Goal: Task Accomplishment & Management: Use online tool/utility

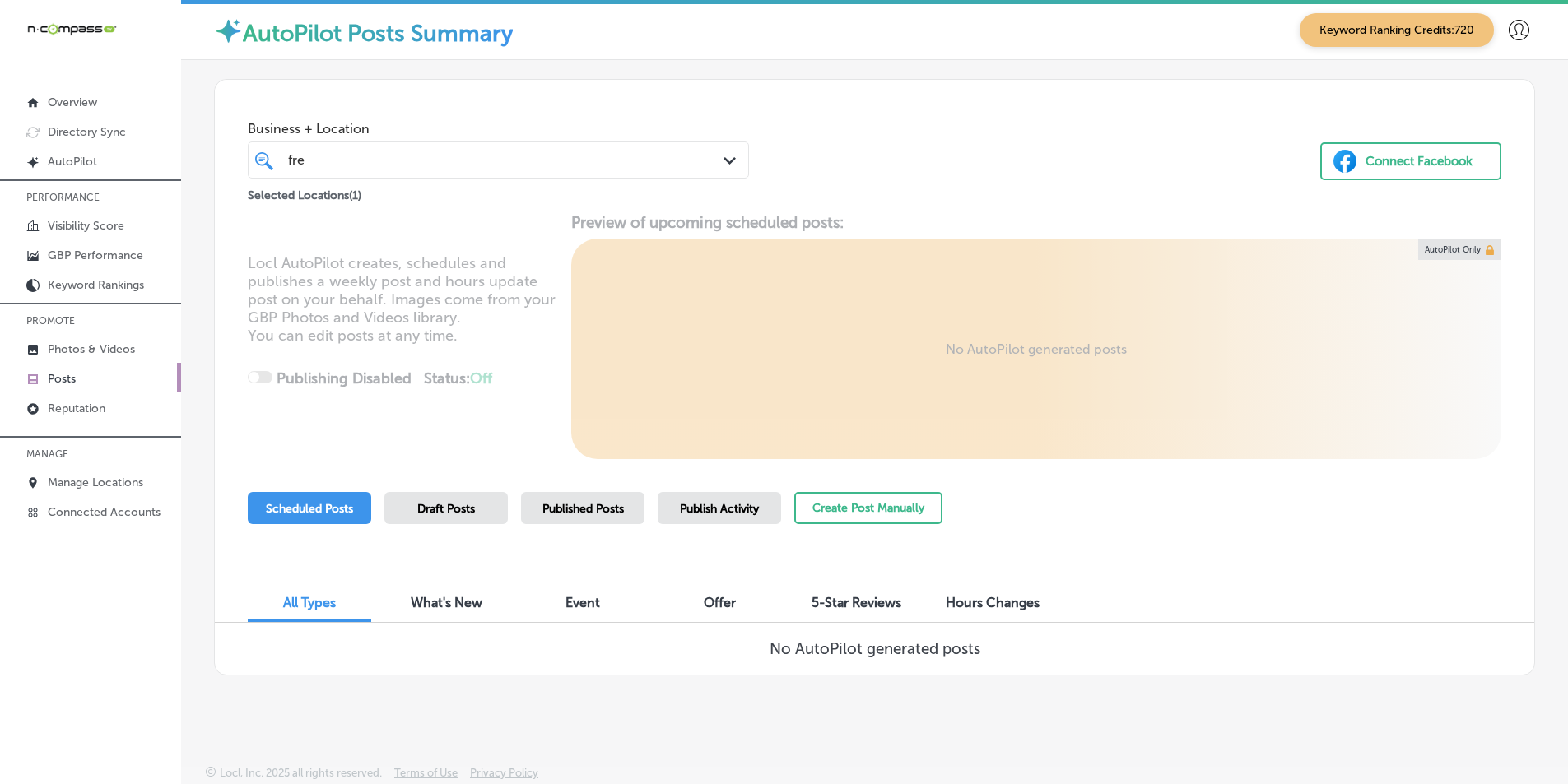
scroll to position [3, 0]
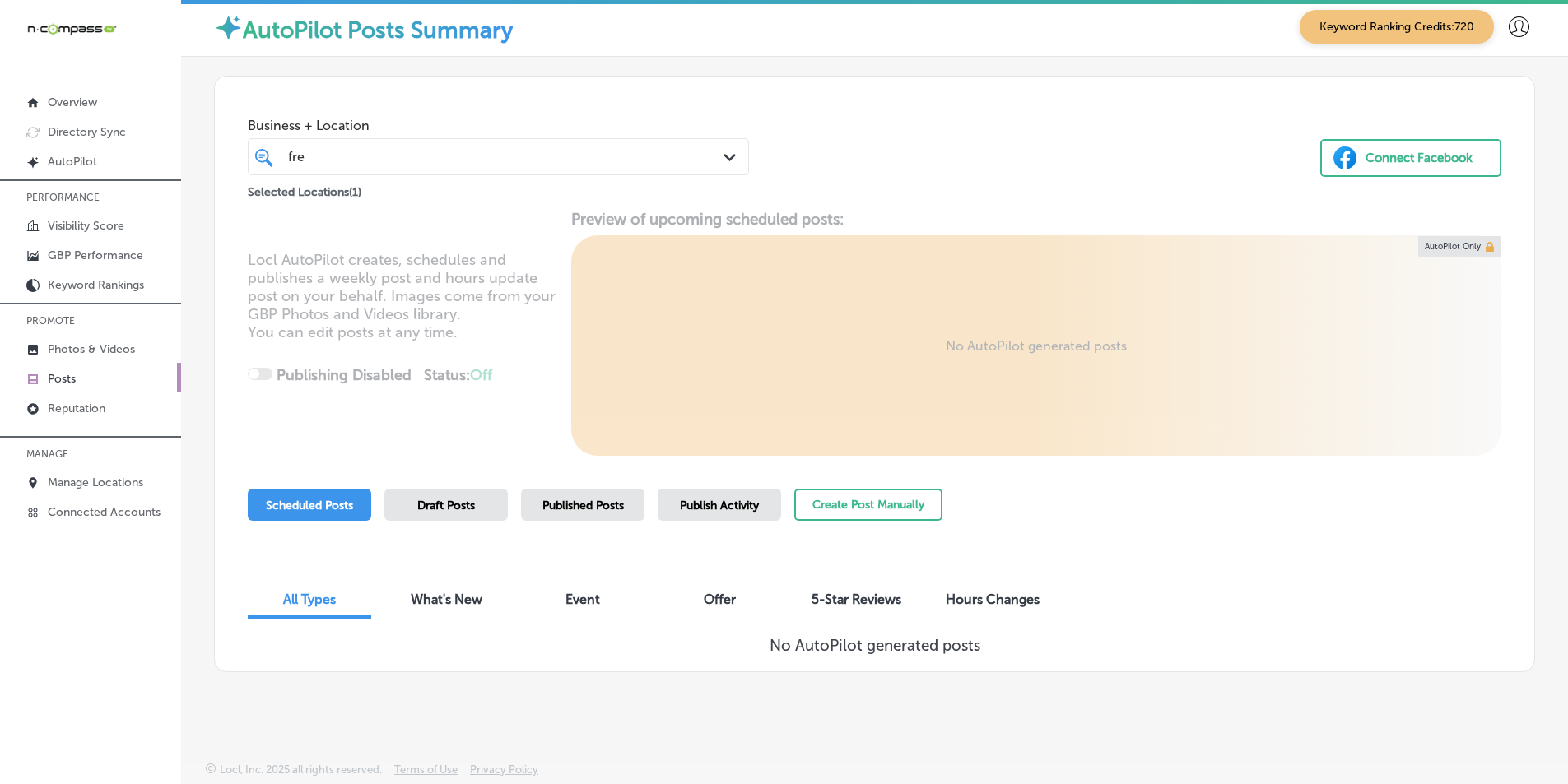
click at [367, 162] on div "fre fre" at bounding box center [477, 156] width 382 height 22
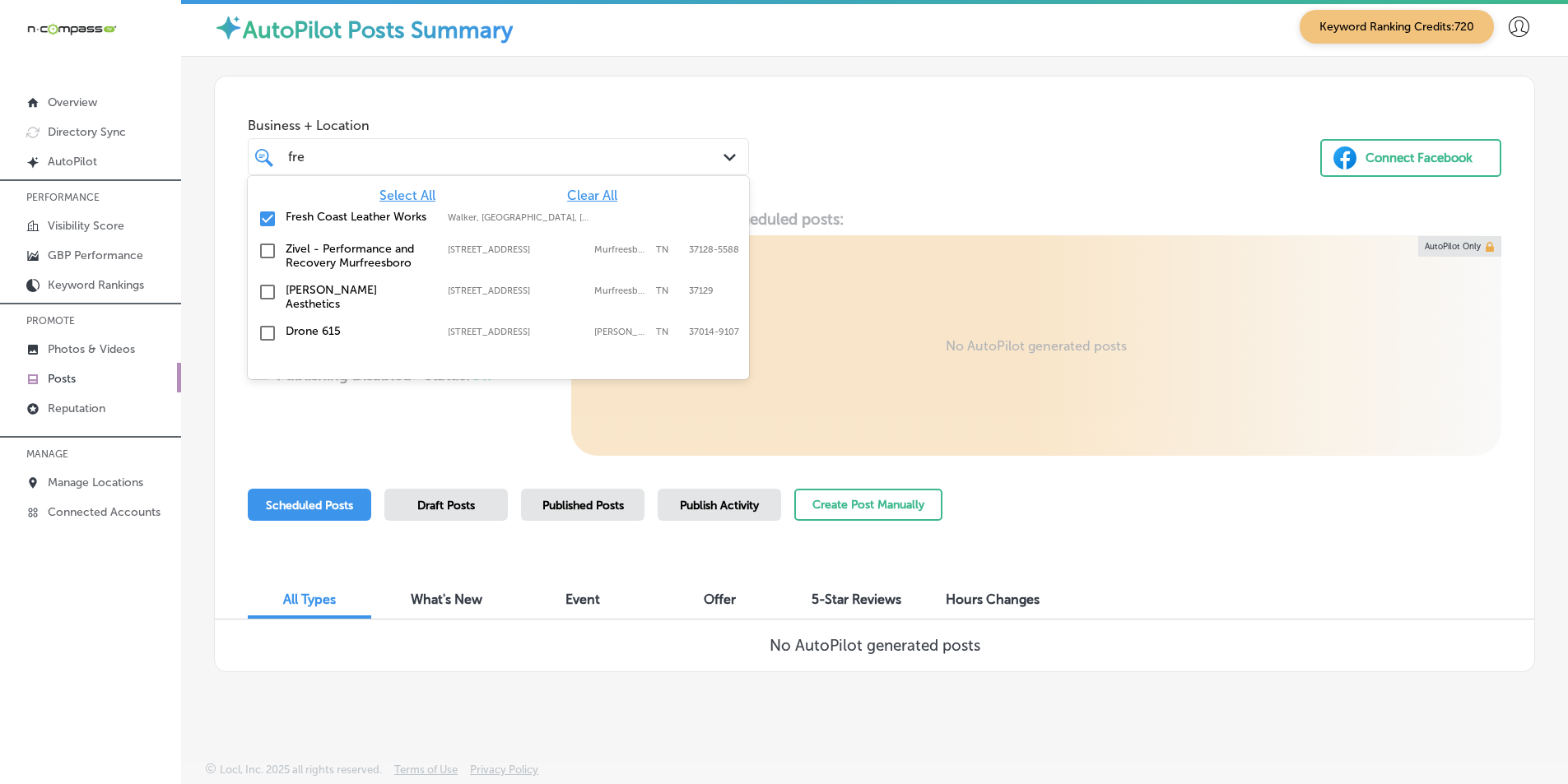
click at [593, 193] on span "Clear All" at bounding box center [592, 195] width 50 height 15
click at [421, 193] on span "Select All" at bounding box center [407, 195] width 56 height 15
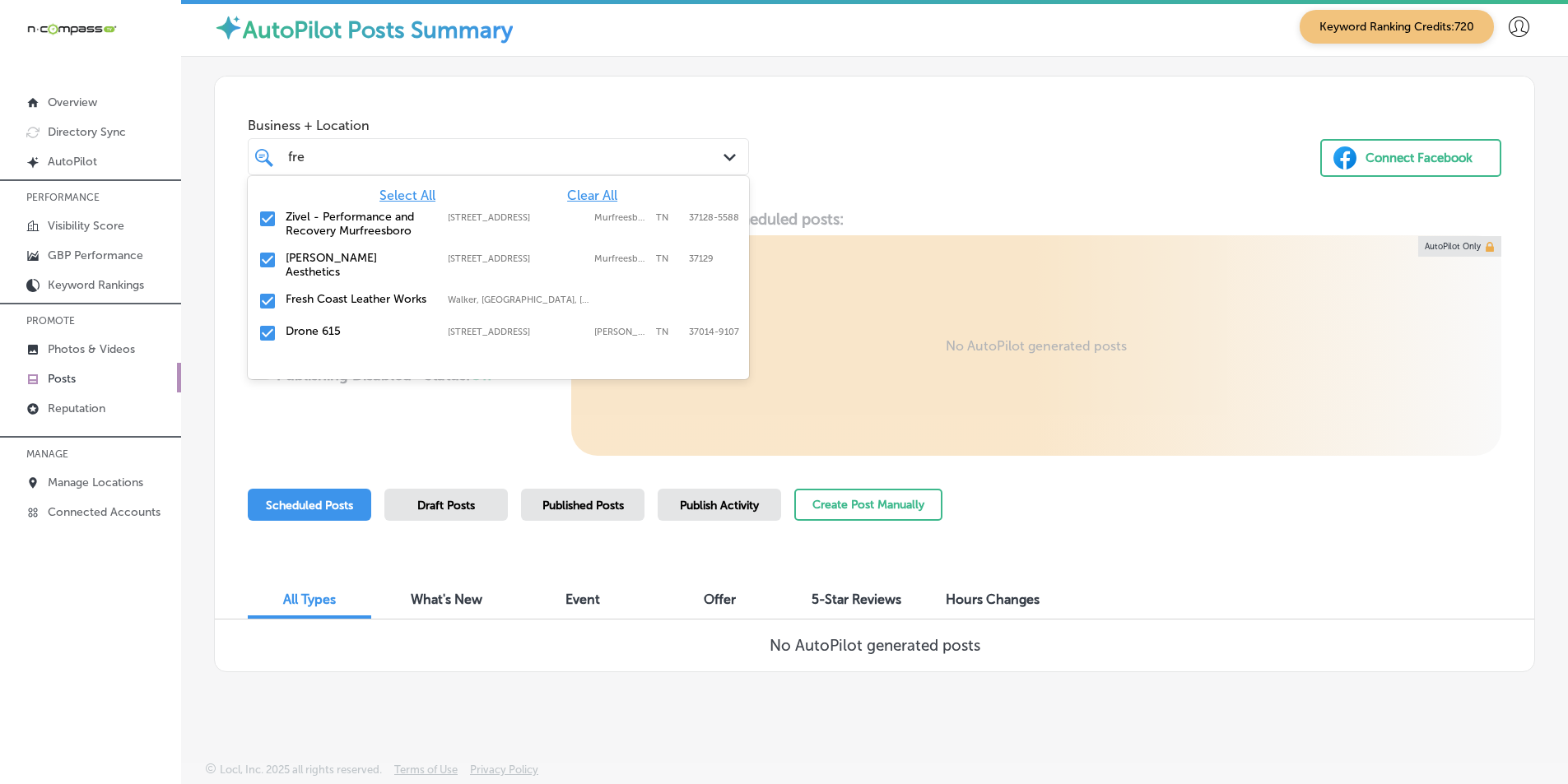
click at [903, 199] on div "Business + Location option [STREET_ADDRESS]. 5 results available for search ter…" at bounding box center [875, 138] width 1319 height 125
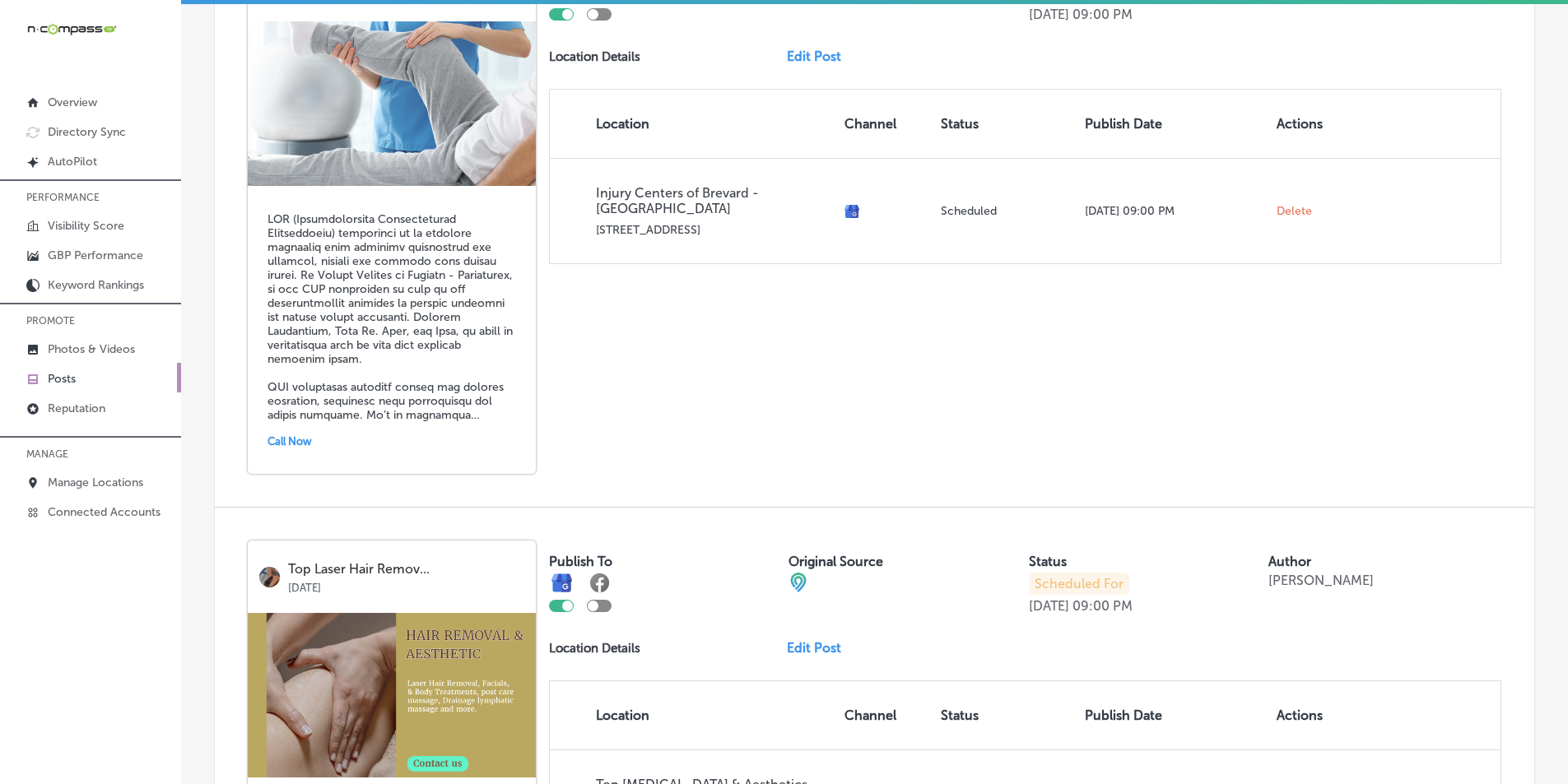
scroll to position [661, 0]
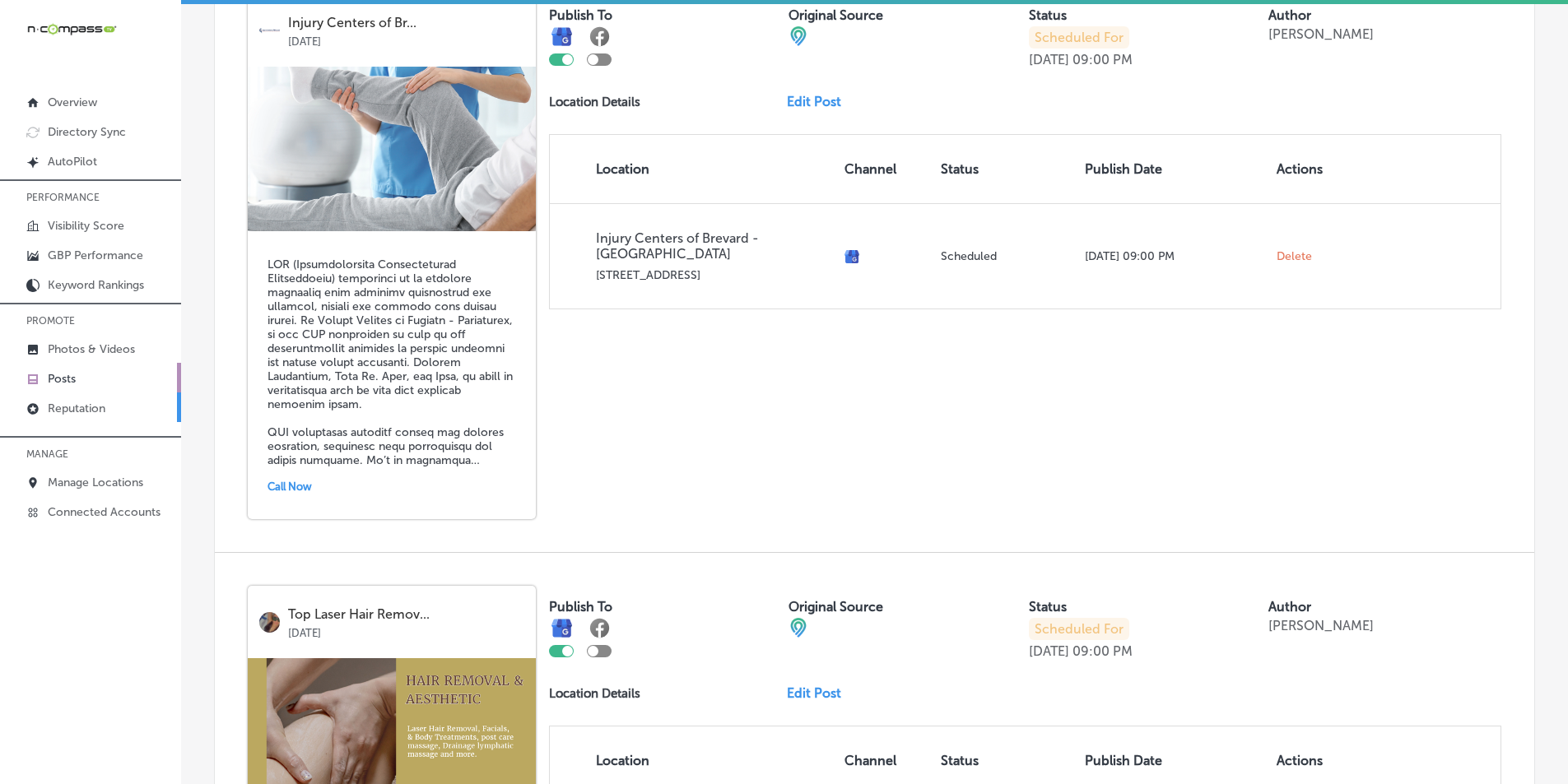
click at [82, 407] on p "Reputation" at bounding box center [76, 408] width 58 height 14
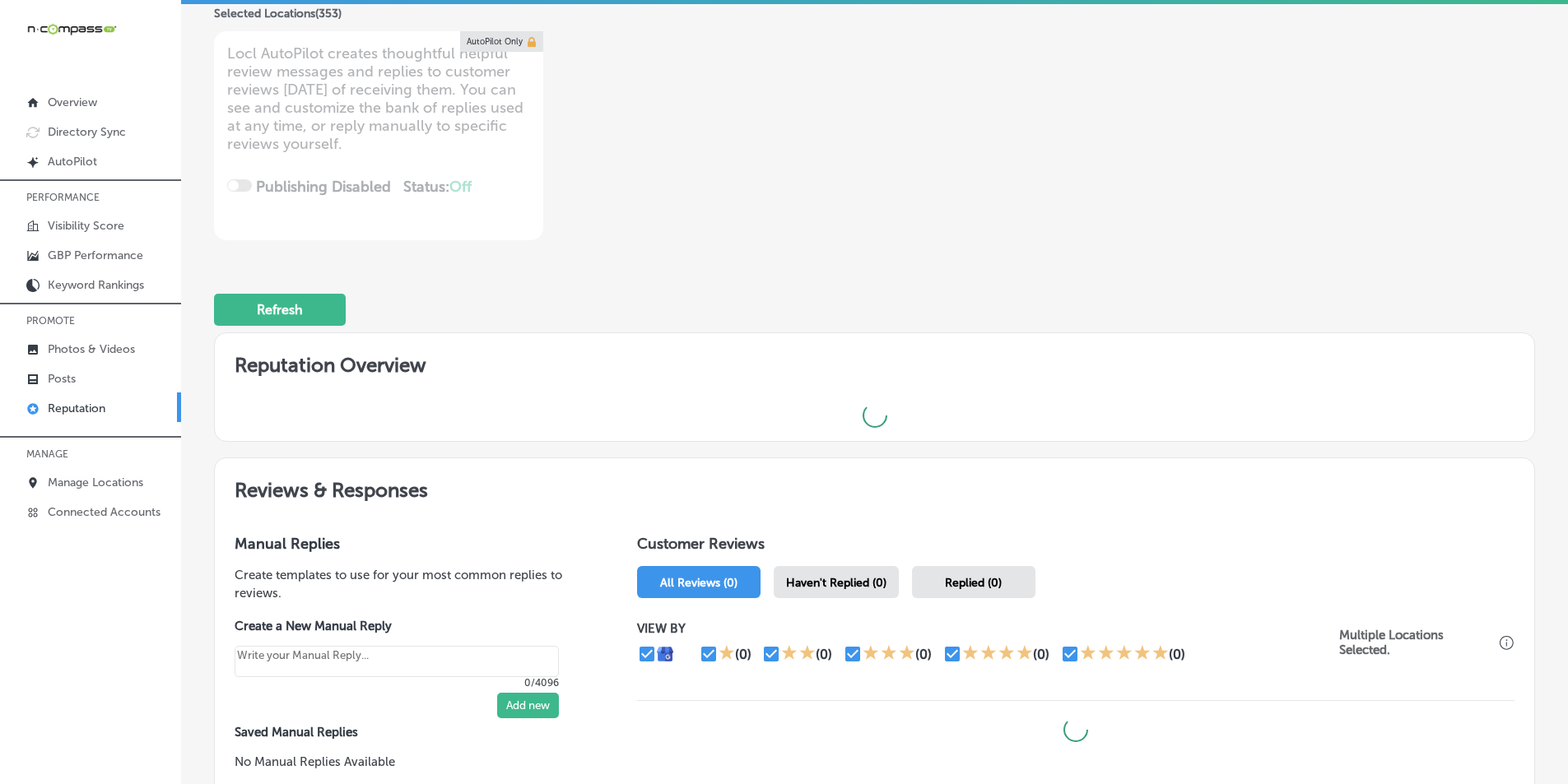
scroll to position [329, 0]
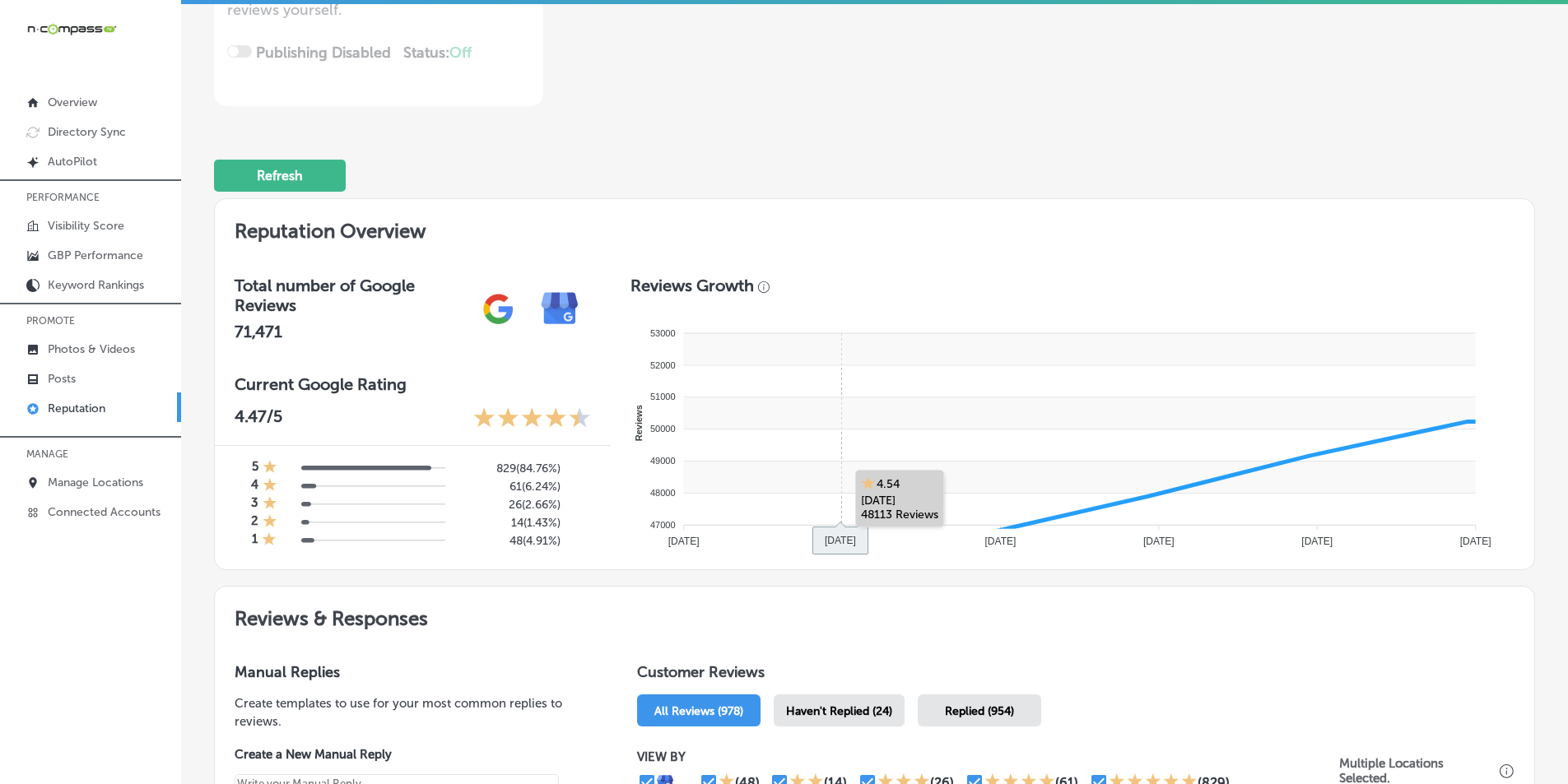
click at [836, 445] on rect at bounding box center [1079, 444] width 791 height 32
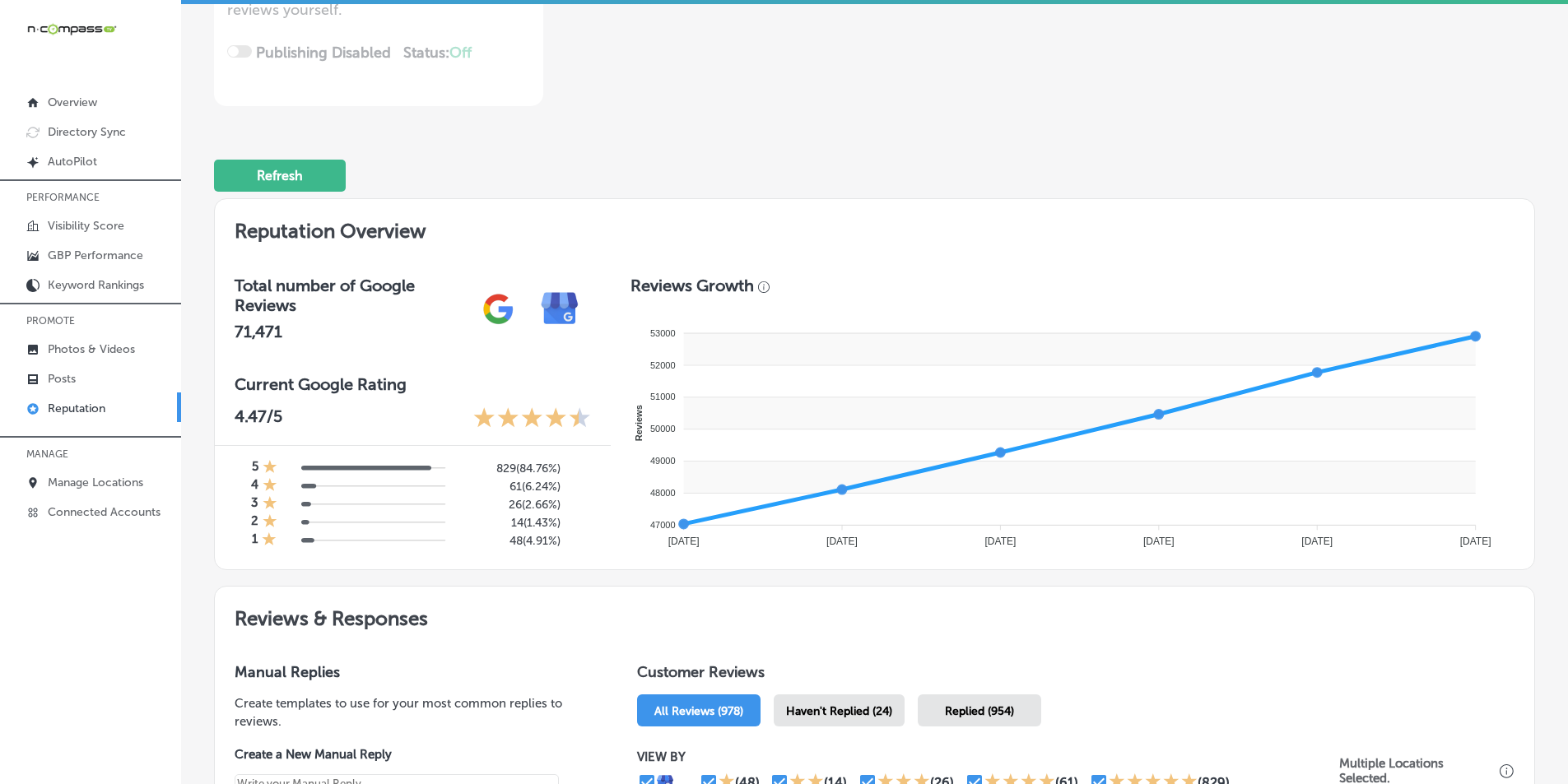
click at [827, 720] on div "Haven't Replied (24)" at bounding box center [839, 709] width 131 height 32
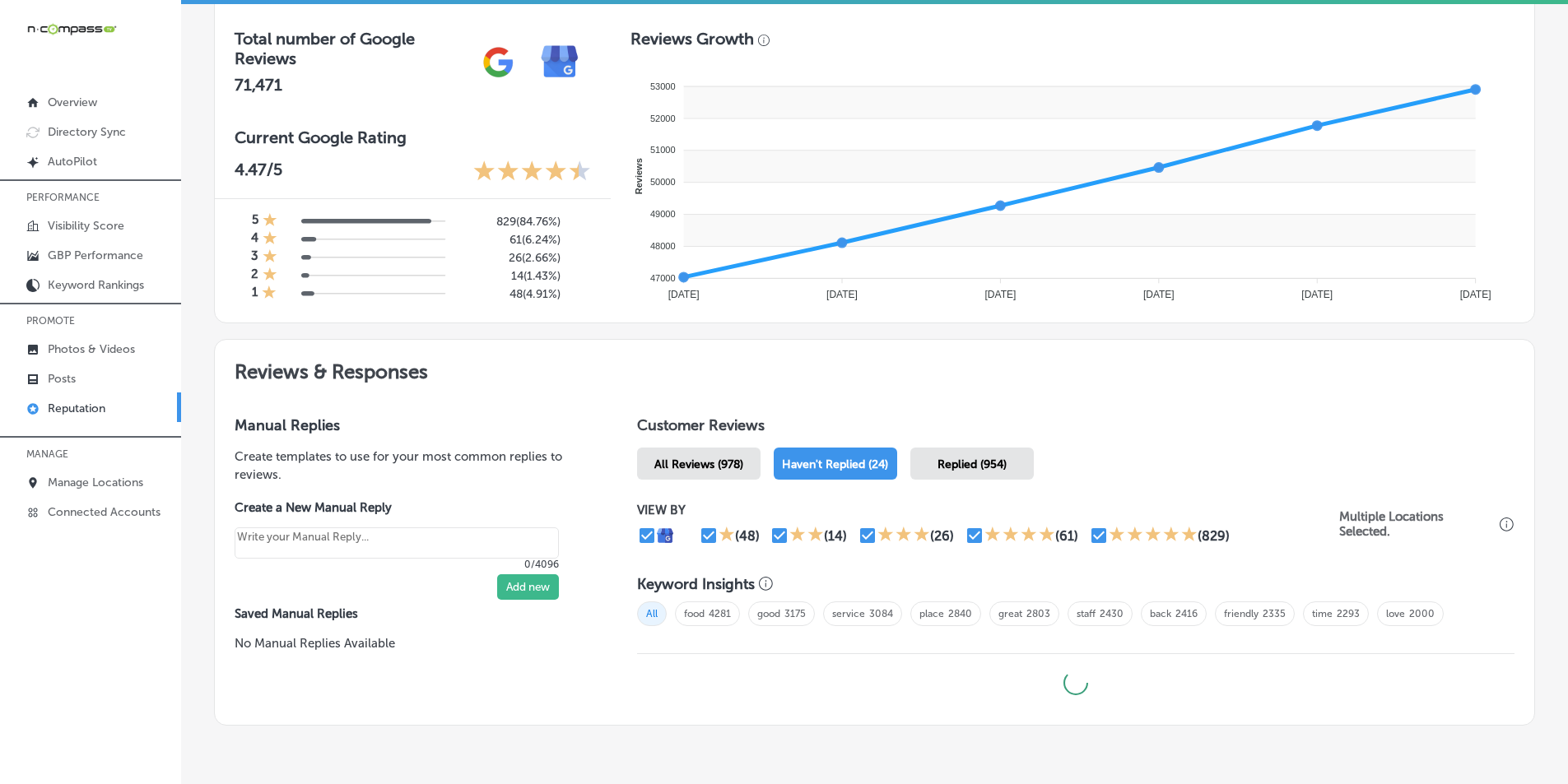
type textarea "x"
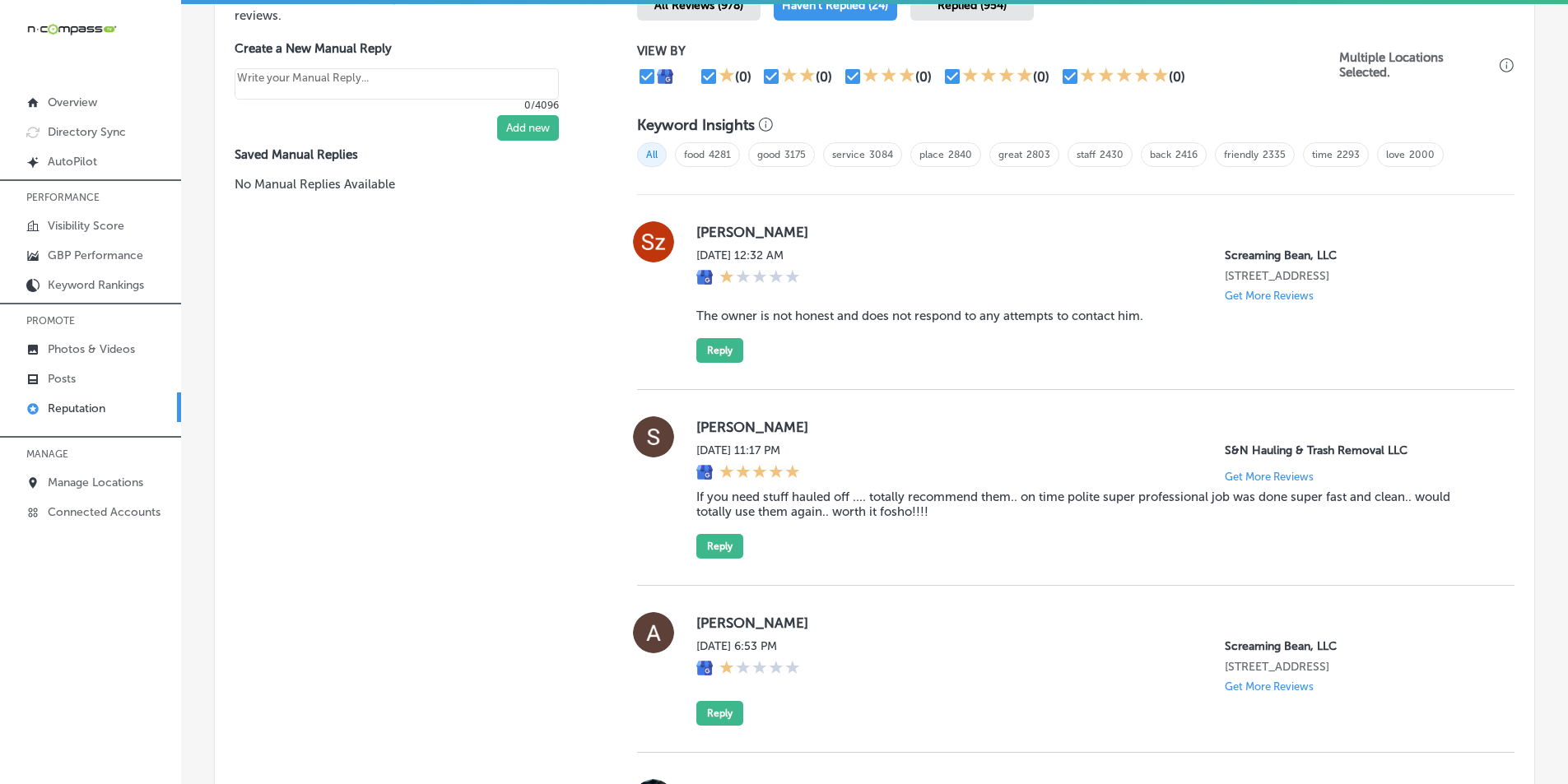
scroll to position [987, 0]
